Goal: Information Seeking & Learning: Learn about a topic

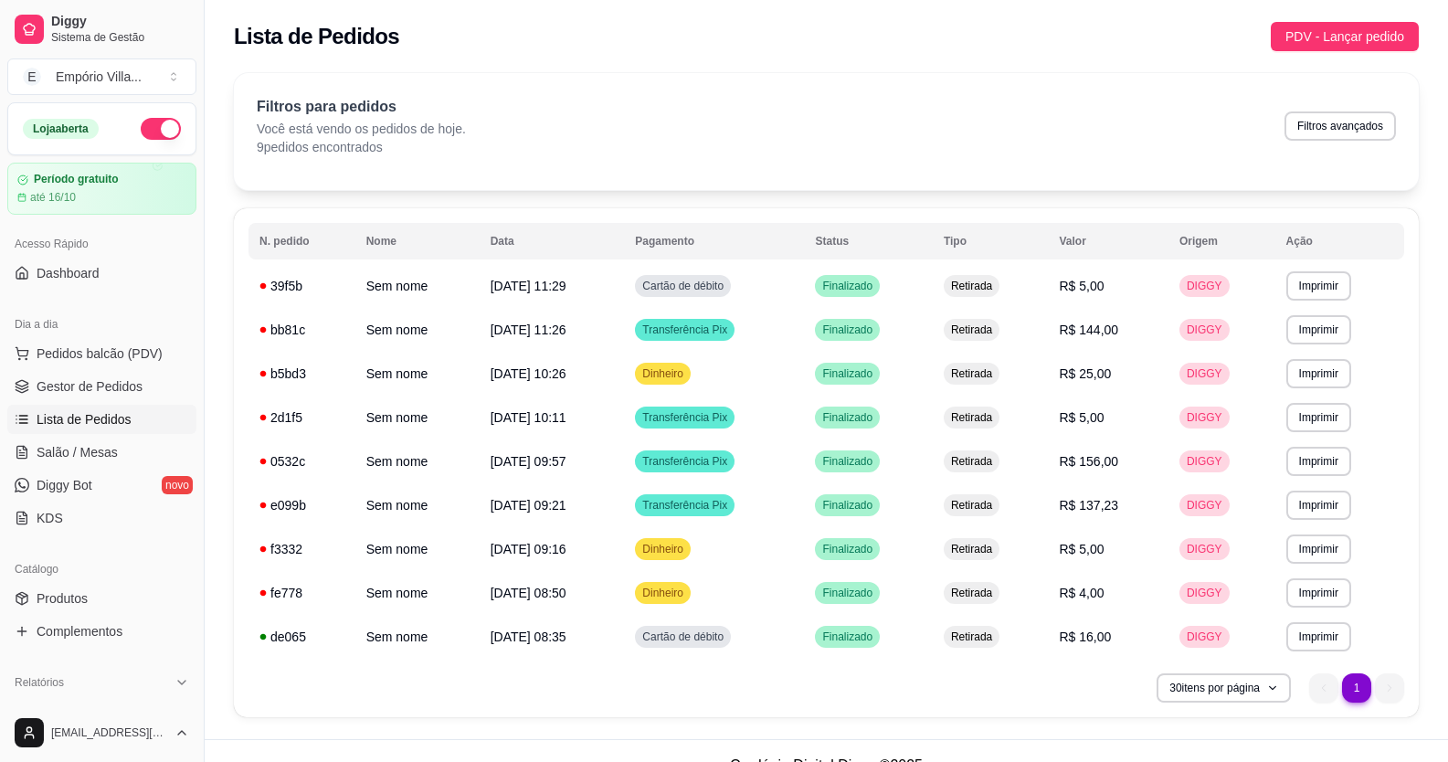
click at [470, 385] on tr "**********" at bounding box center [826, 374] width 1156 height 44
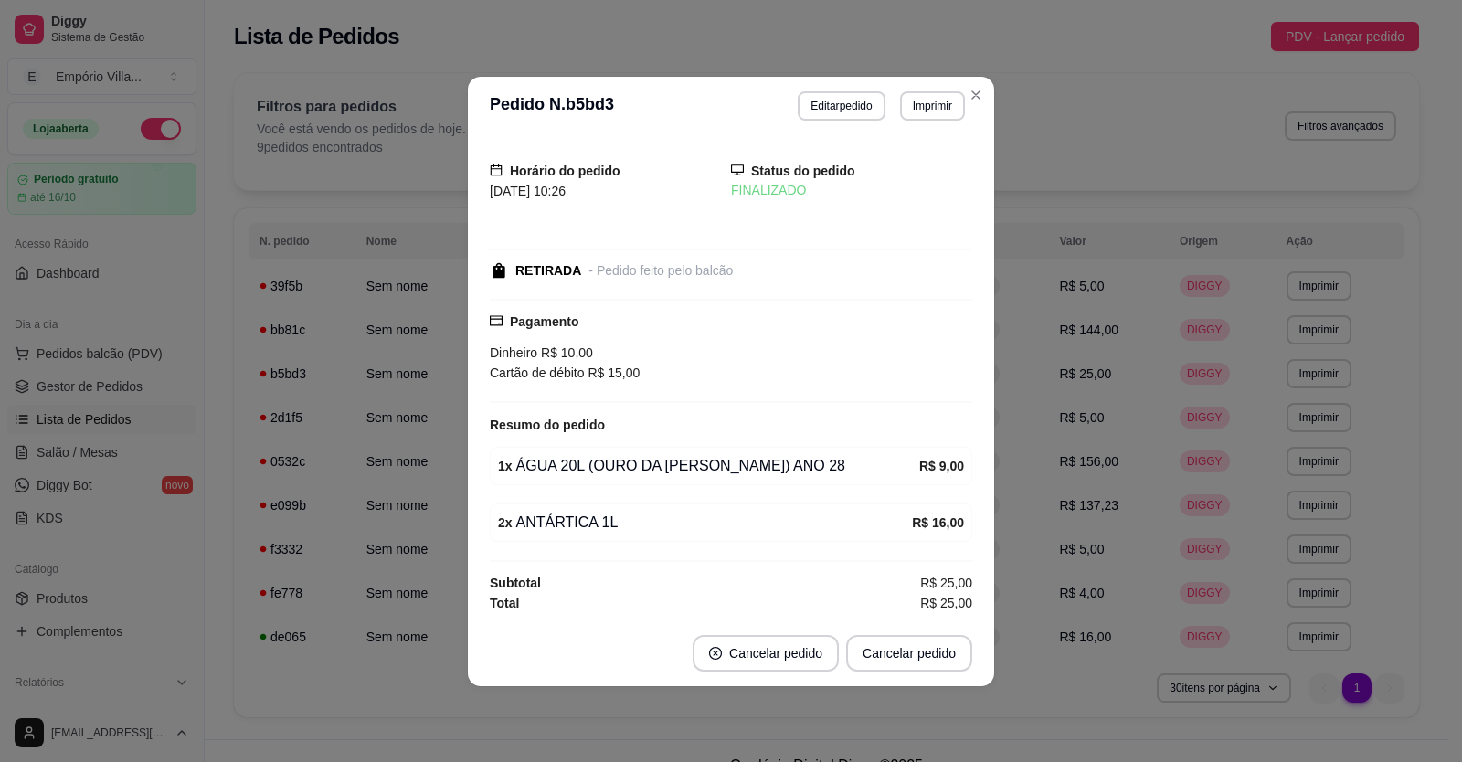
drag, startPoint x: 83, startPoint y: 441, endPoint x: 122, endPoint y: 404, distance: 54.3
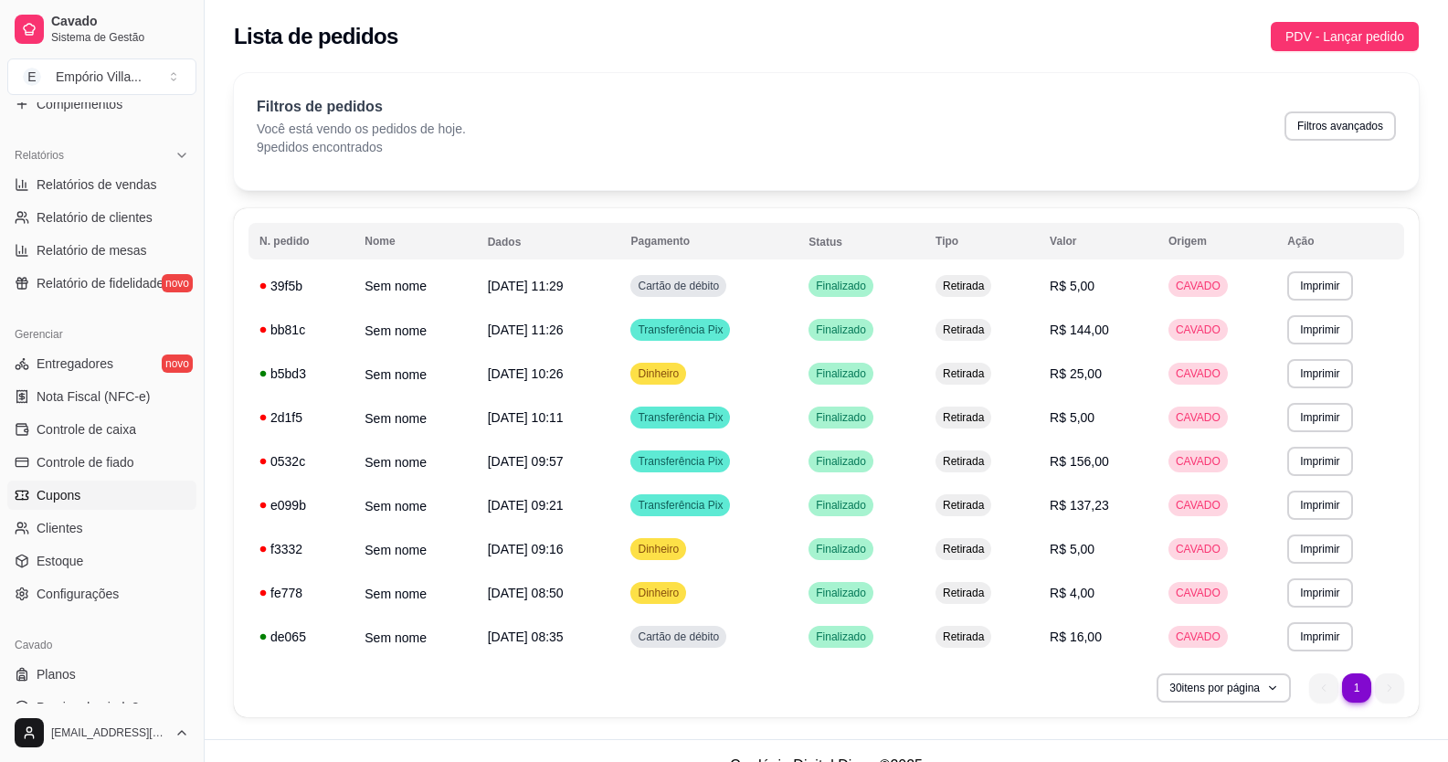
scroll to position [553, 0]
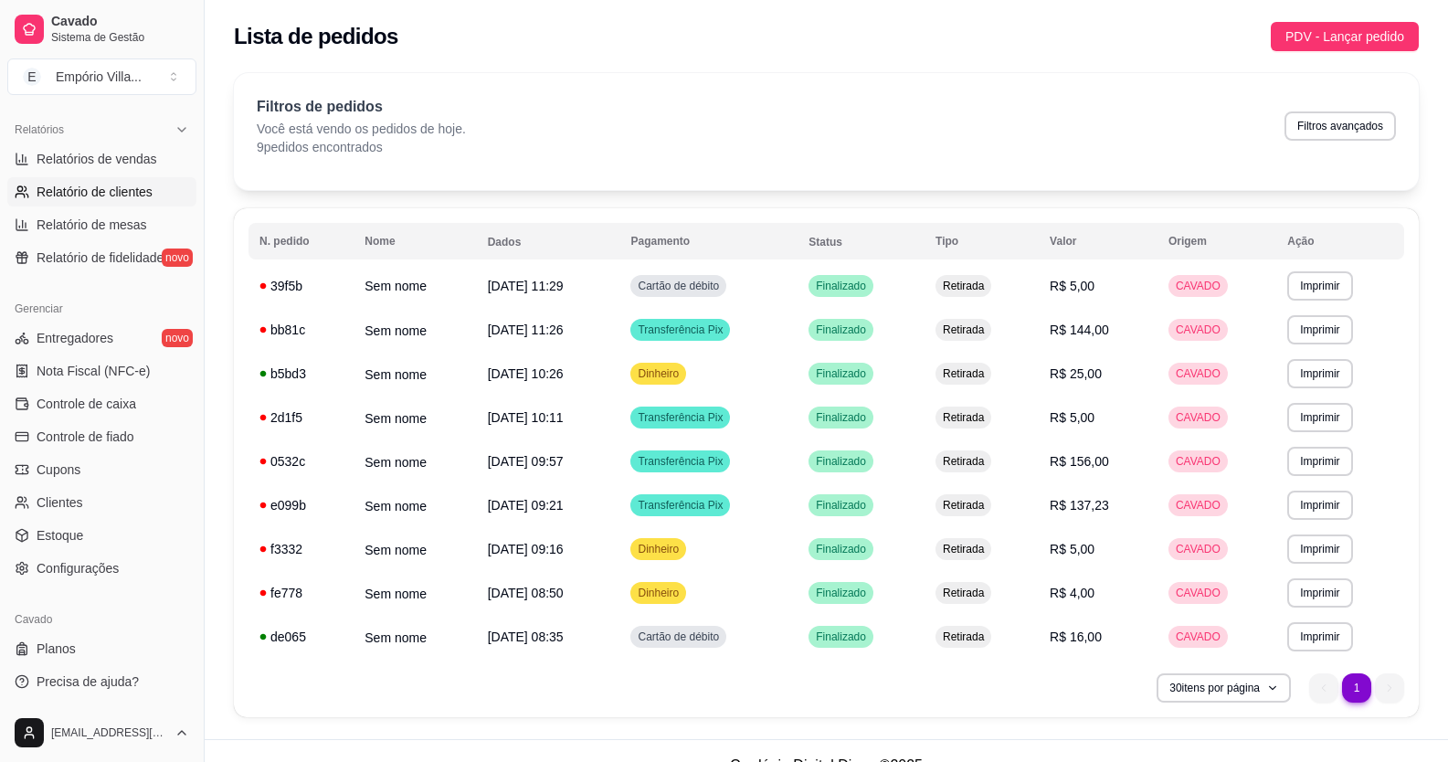
click at [129, 199] on span "Relatório de clientes" at bounding box center [95, 192] width 116 height 18
select select "30"
select select "HIGHEST_TOTAL_SPENT_WITH_ORDERS"
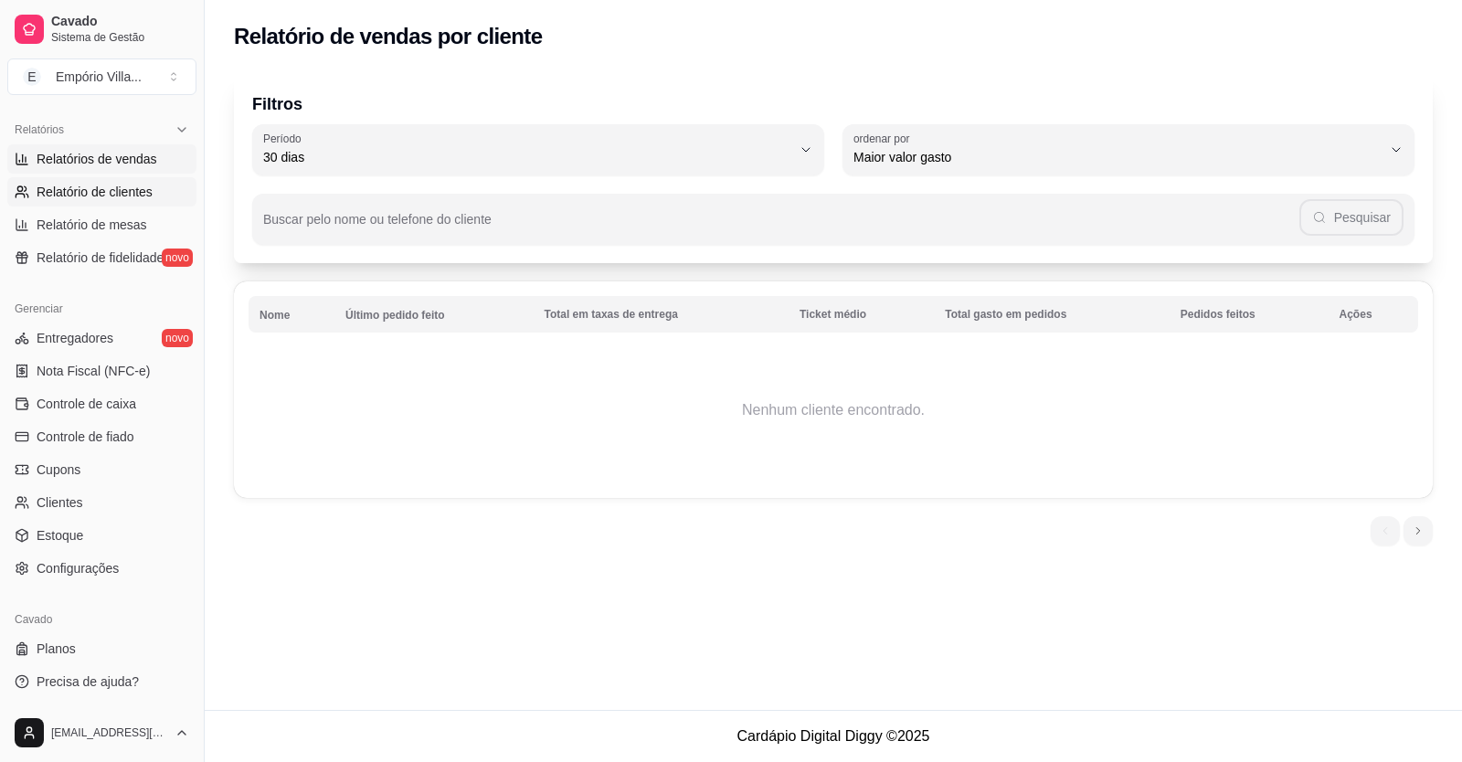
click at [117, 157] on span "Relatórios de vendas" at bounding box center [97, 159] width 121 height 18
select select "ALL"
select select "0"
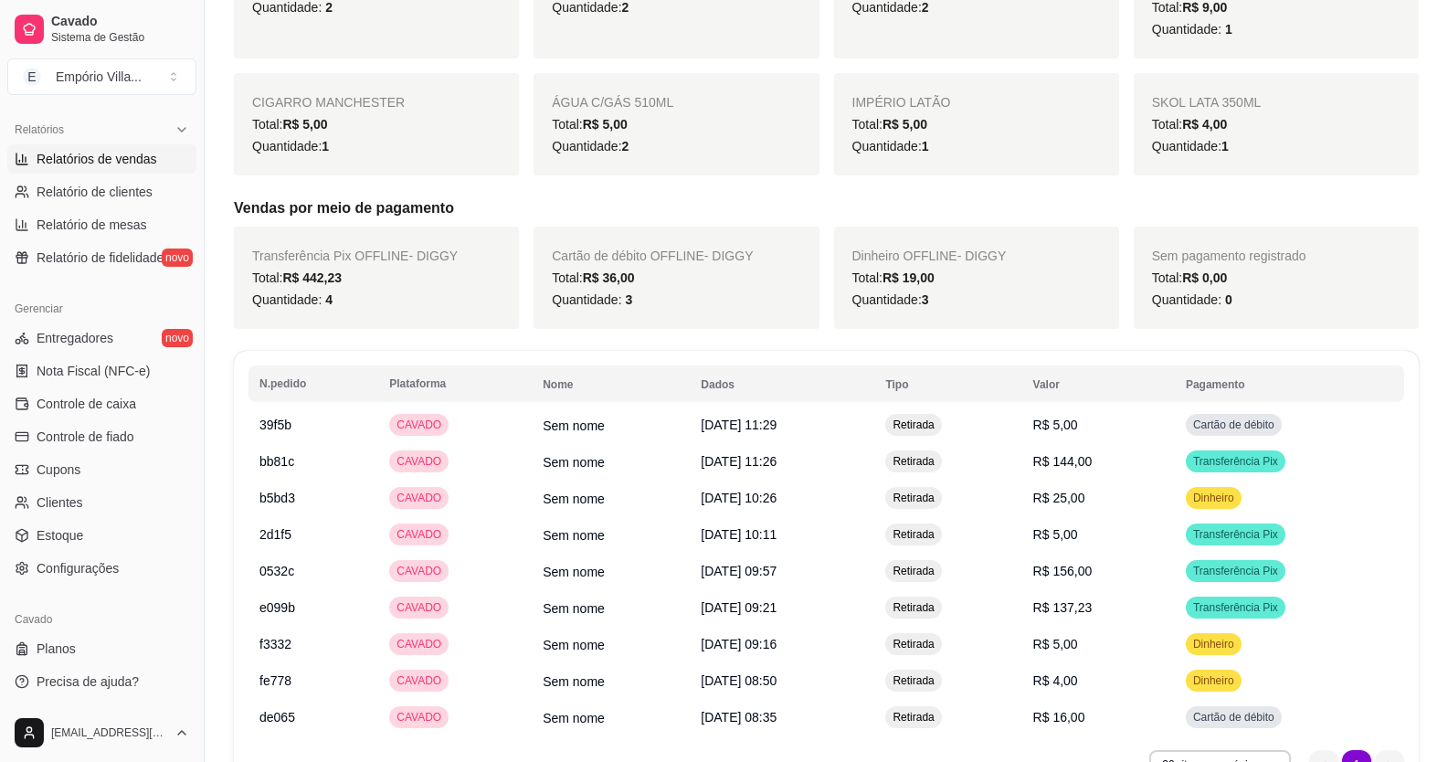
scroll to position [639, 0]
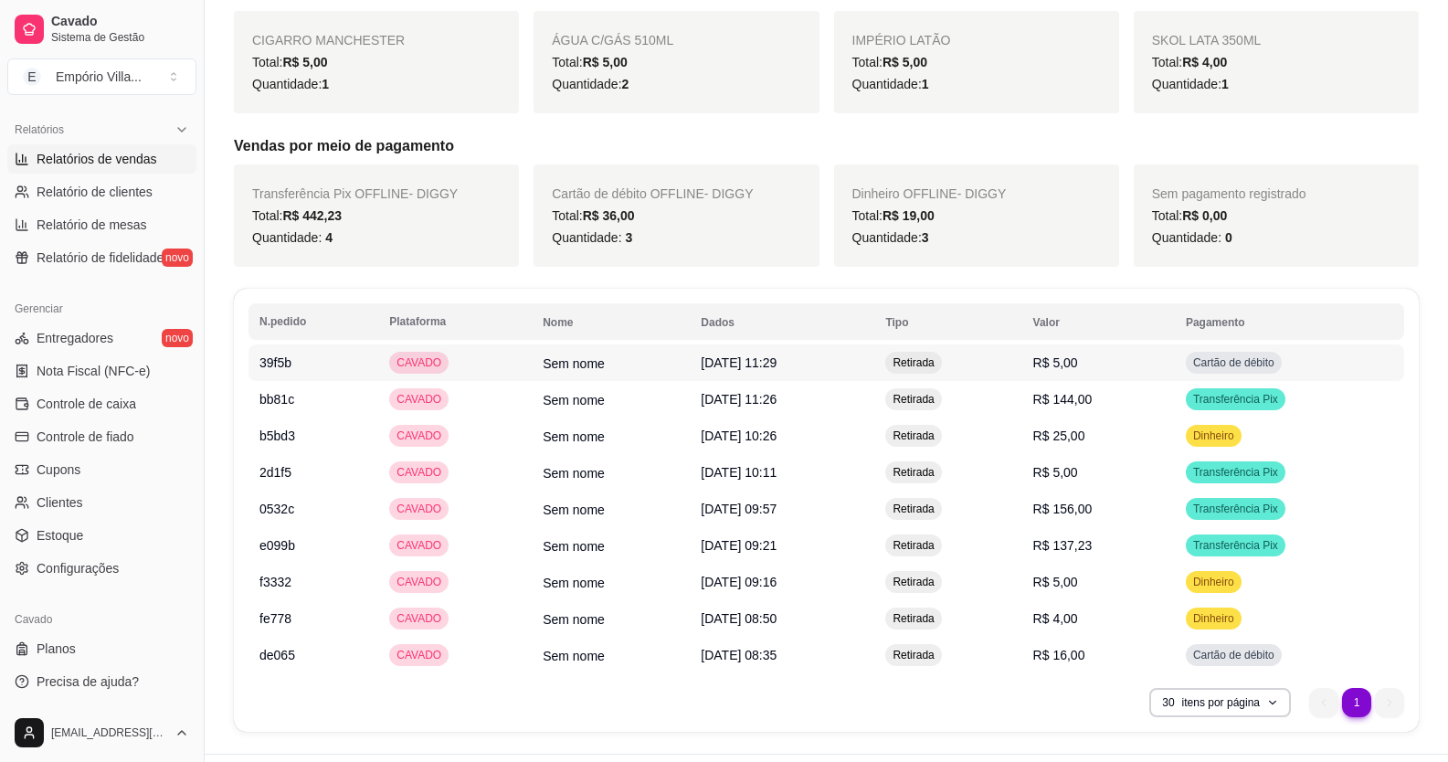
click at [7, 144] on link "Relatórios de vendas" at bounding box center [101, 158] width 189 height 29
